Goal: Task Accomplishment & Management: Manage account settings

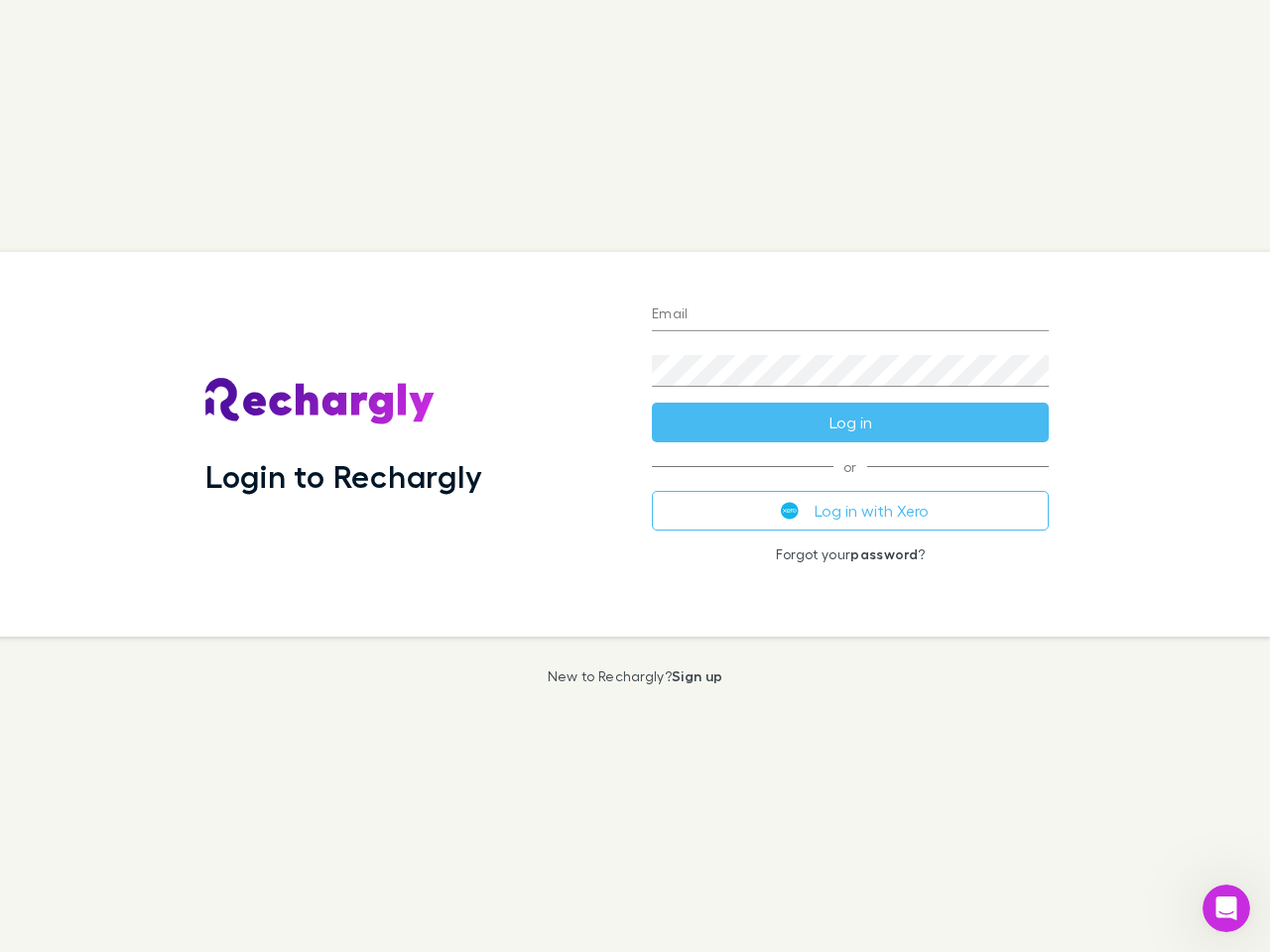
click at [635, 476] on div "Login to Rechargly" at bounding box center [412, 444] width 446 height 385
click at [851, 315] on input "Email" at bounding box center [850, 315] width 397 height 32
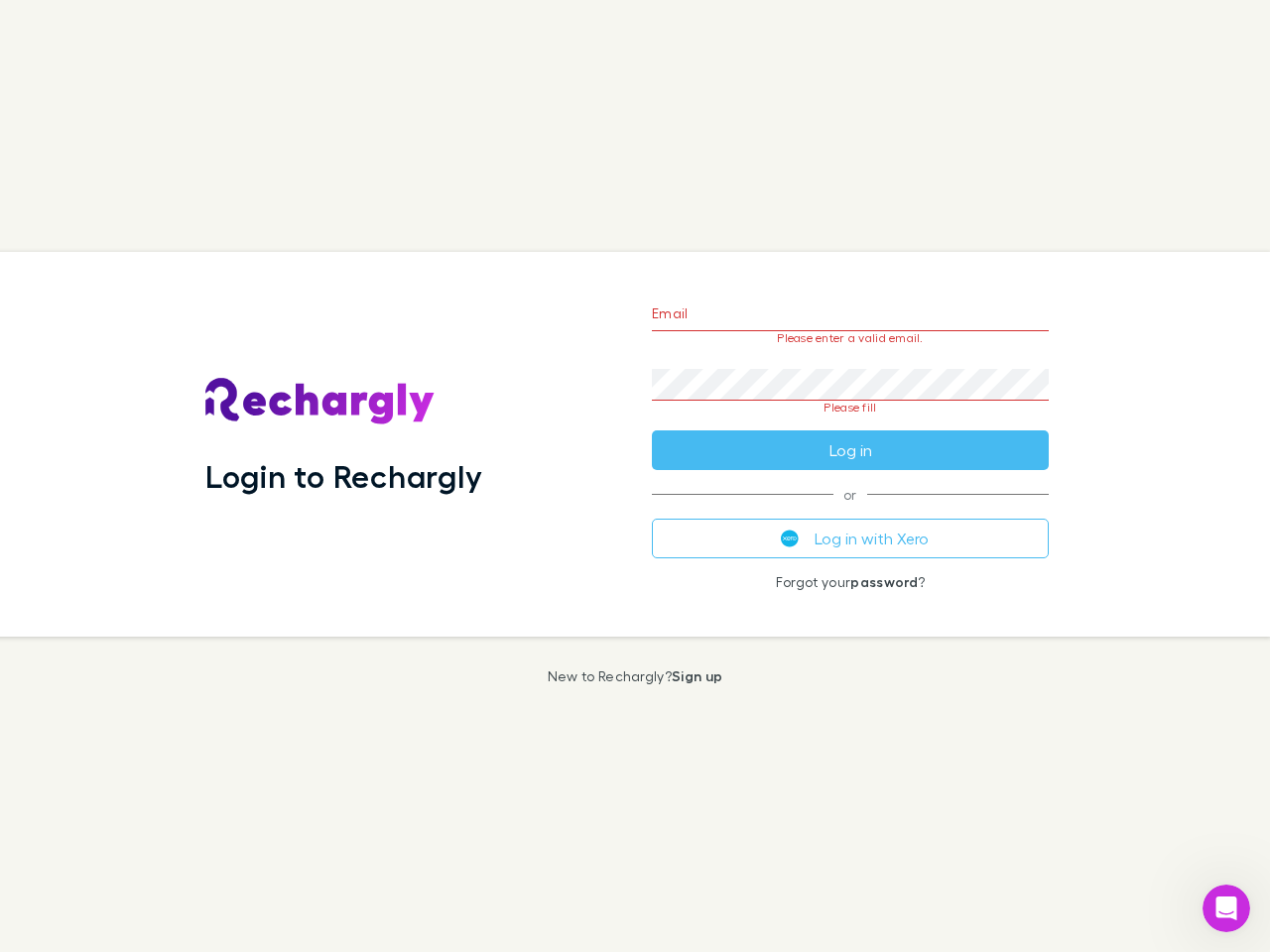
click at [851, 422] on form "Email Please enter a valid email. Password Please fill Log in" at bounding box center [850, 378] width 397 height 187
click at [851, 511] on div "Email Please enter a valid email. Password Please fill Log in or Log in with Xe…" at bounding box center [850, 444] width 428 height 385
click at [1226, 908] on icon "Open Intercom Messenger" at bounding box center [1226, 908] width 33 height 33
